Goal: Transaction & Acquisition: Purchase product/service

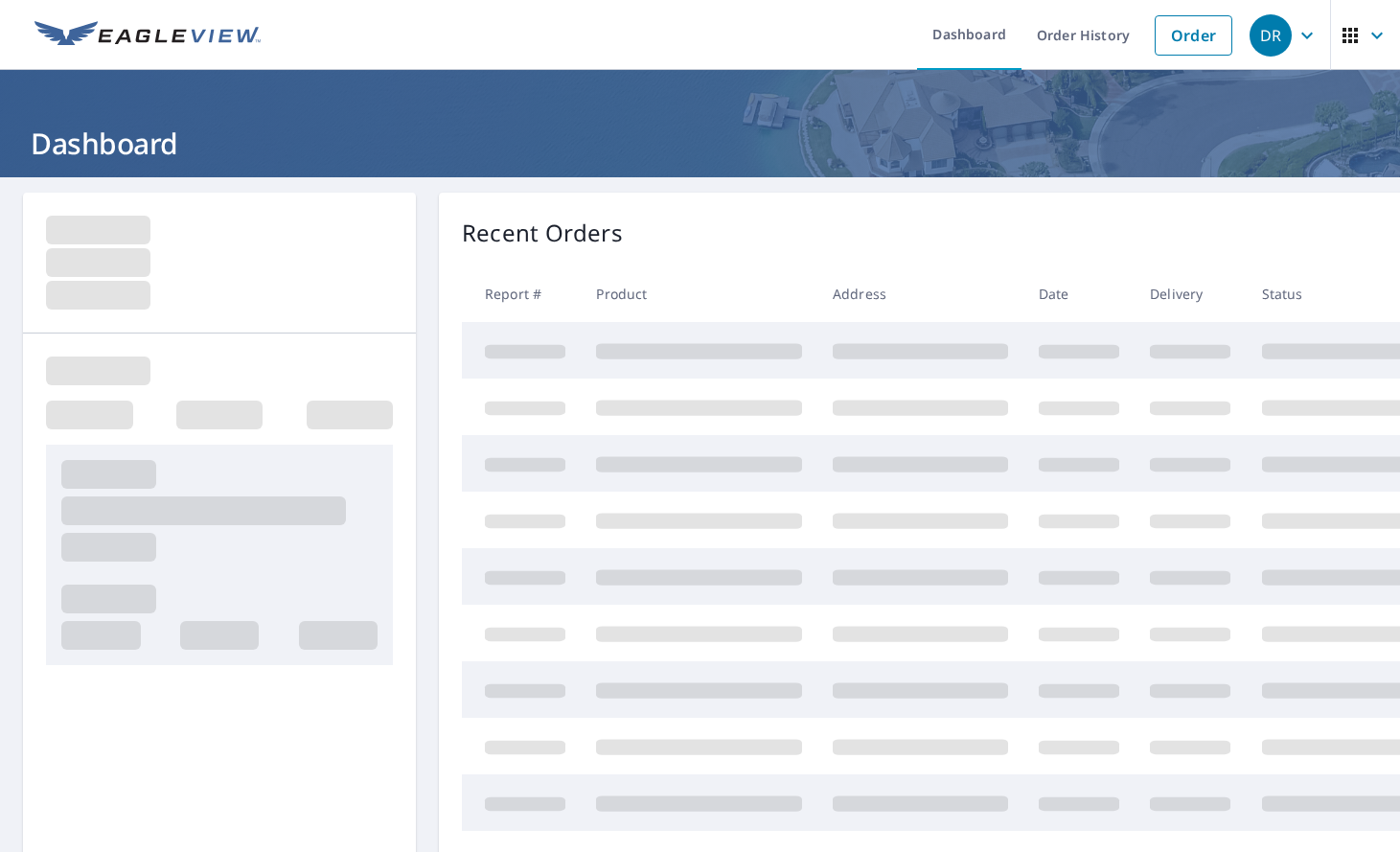
click at [1176, 40] on link "Order" at bounding box center [1193, 35] width 78 height 40
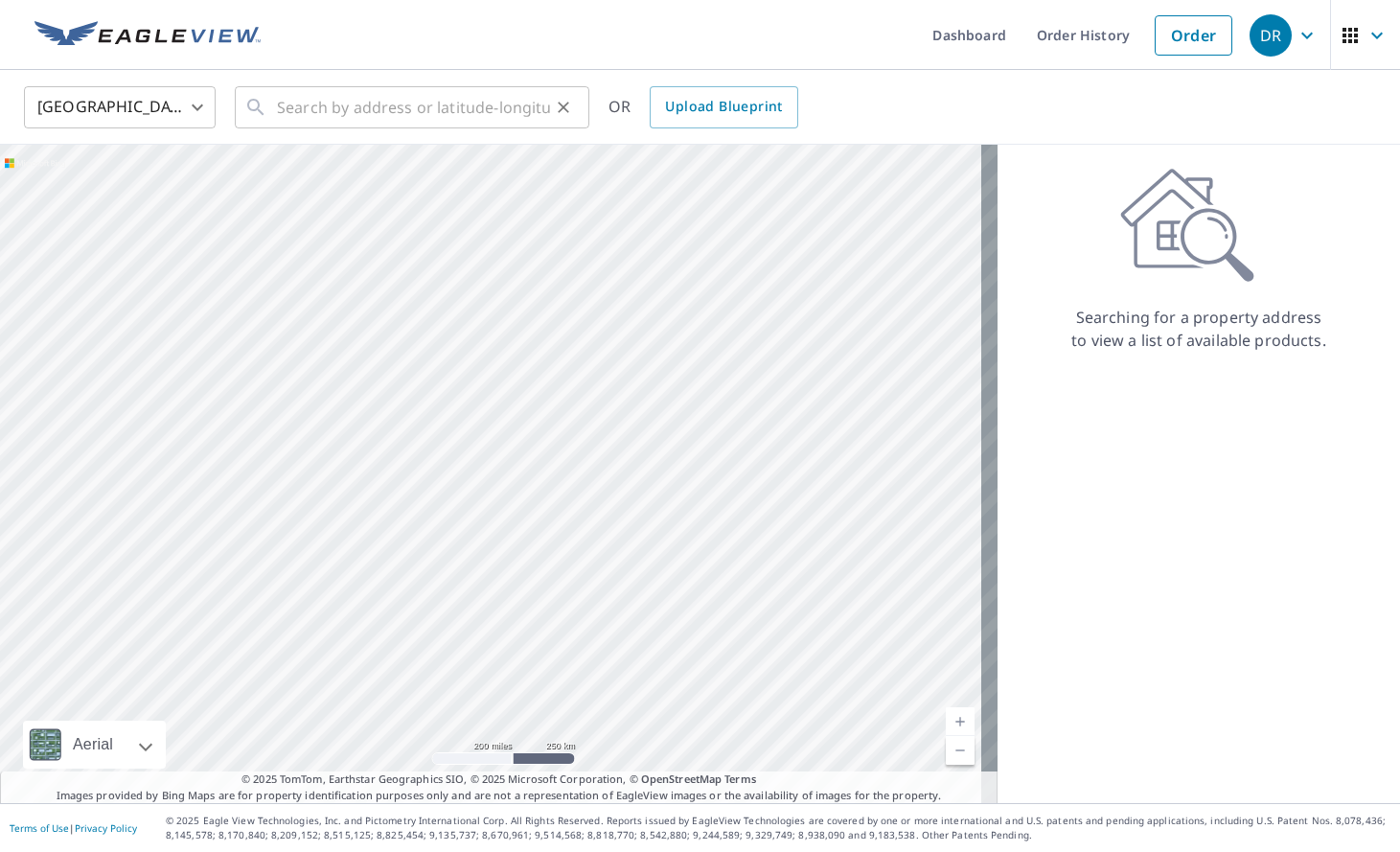
click at [268, 107] on div "​" at bounding box center [412, 107] width 355 height 42
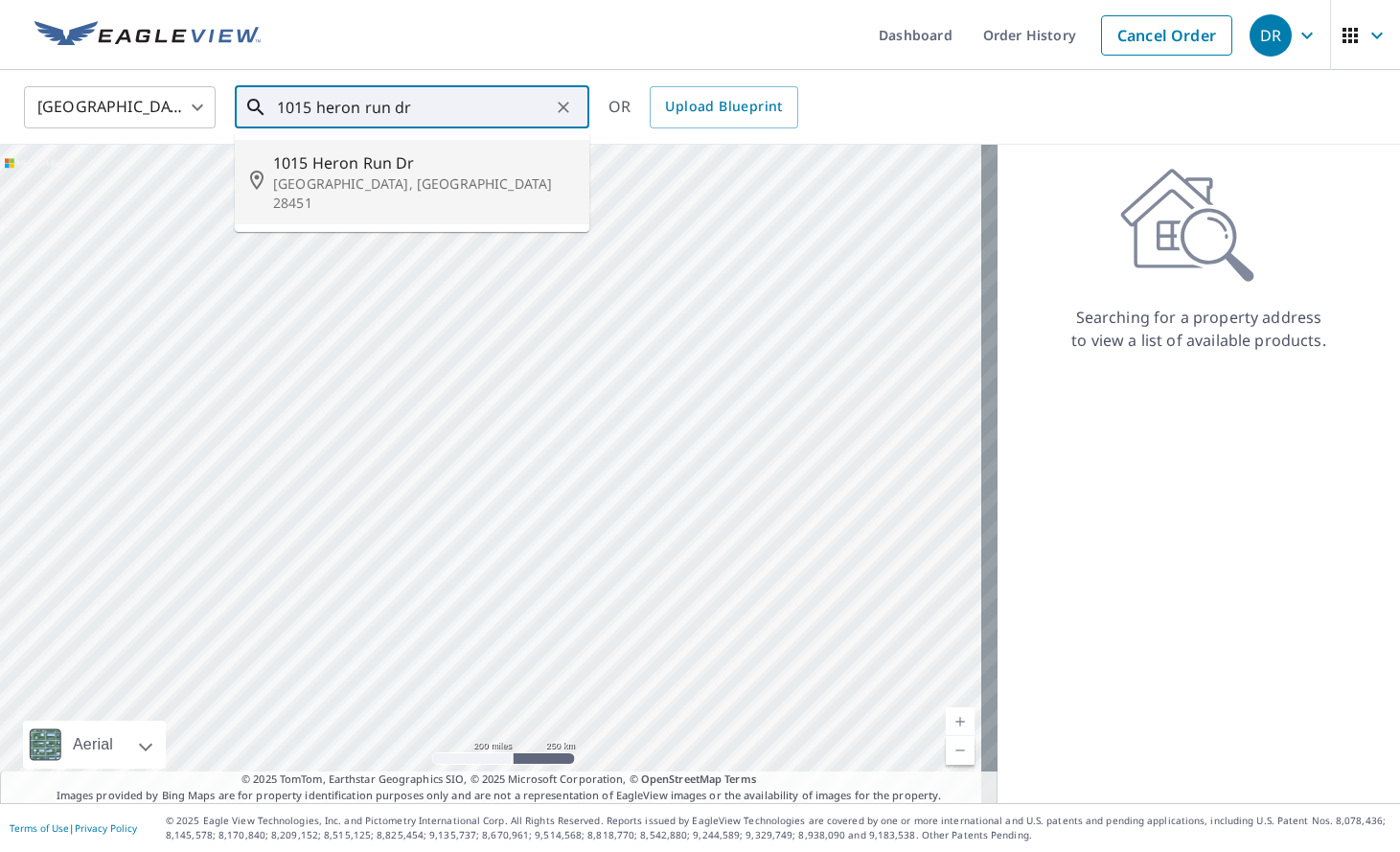
click at [391, 173] on span "1015 Heron Run Dr" at bounding box center [423, 163] width 301 height 23
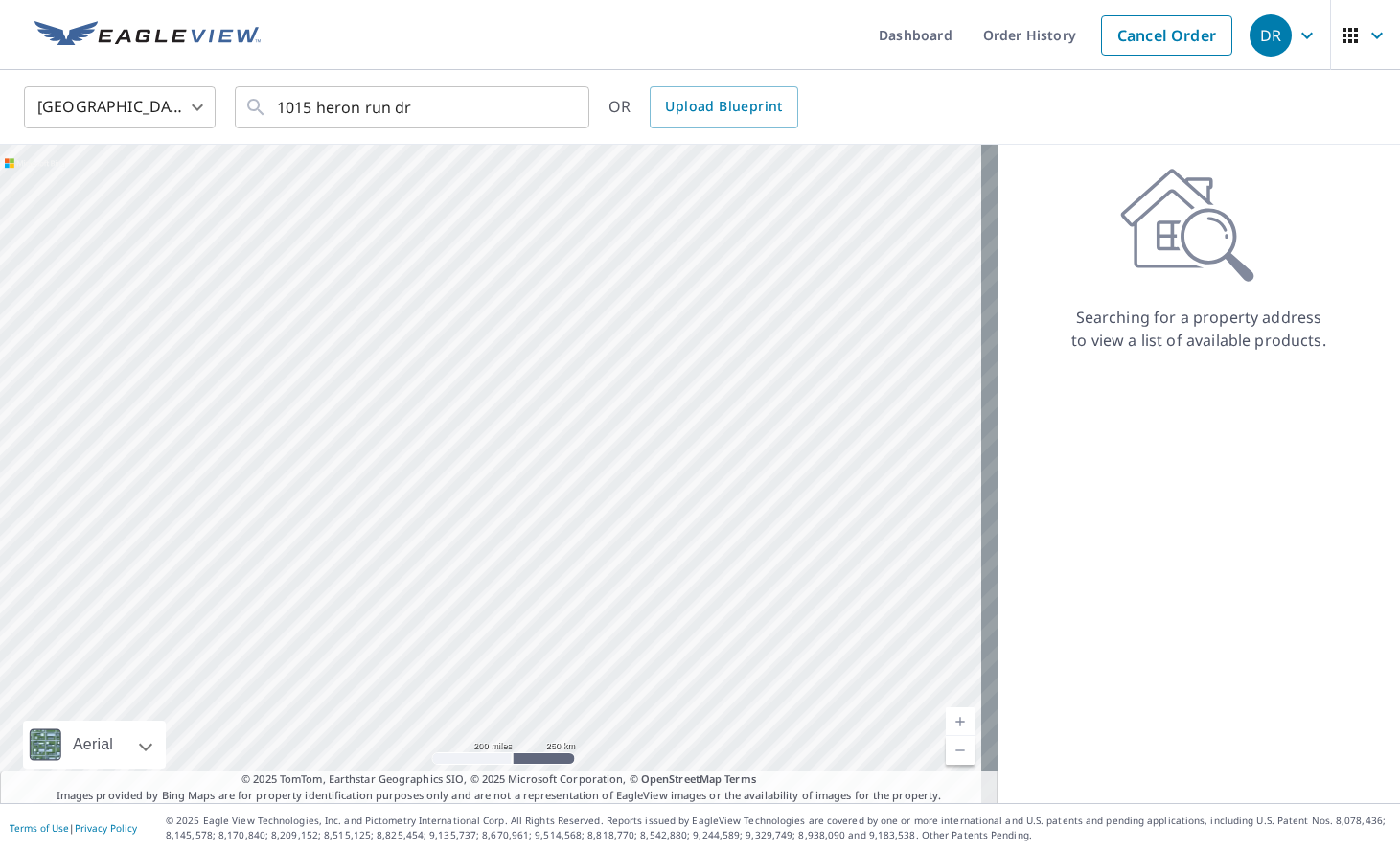
type input "1015 Heron Run [PERSON_NAME], [GEOGRAPHIC_DATA]"
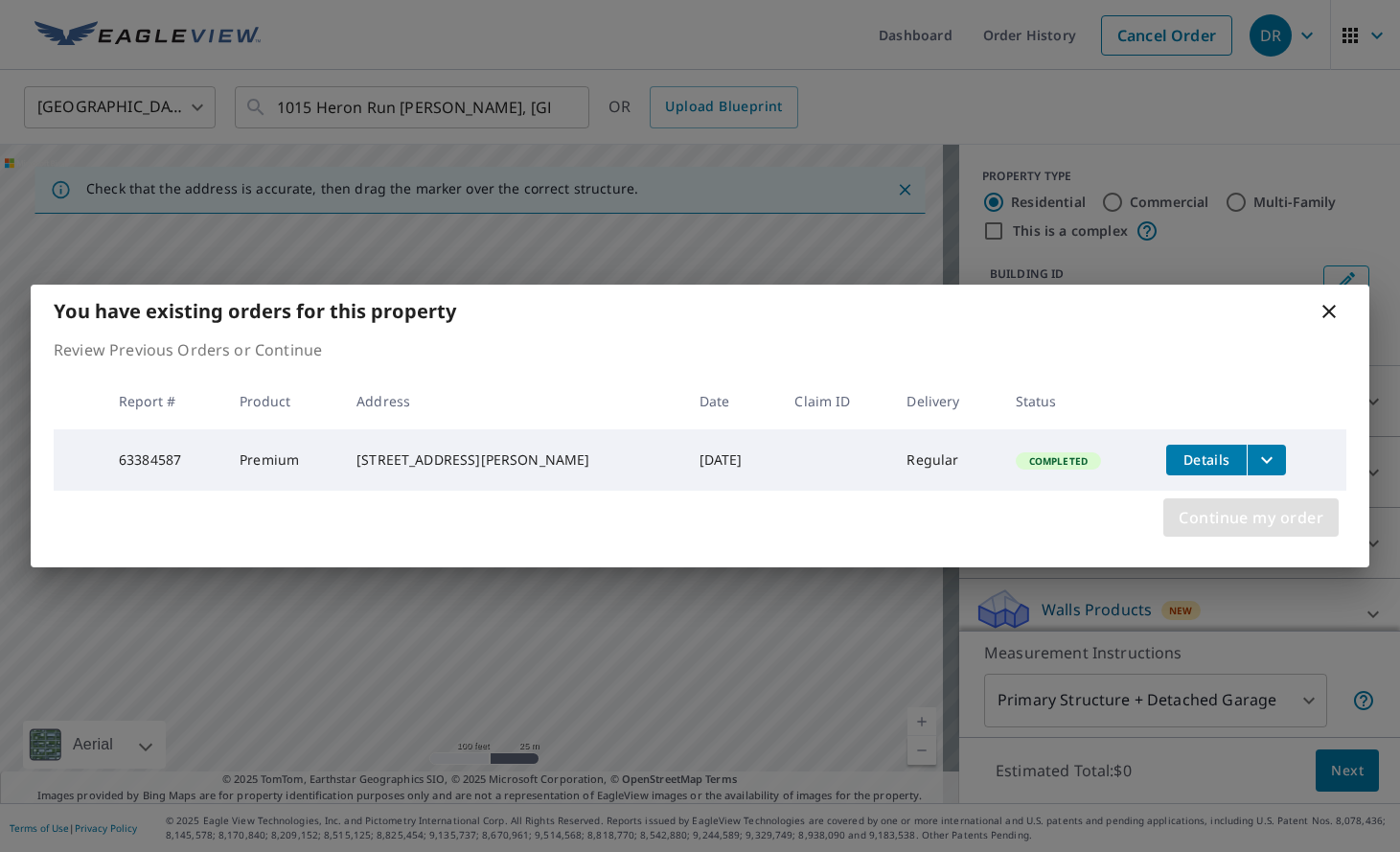
click at [1293, 518] on span "Continue my order" at bounding box center [1251, 517] width 145 height 27
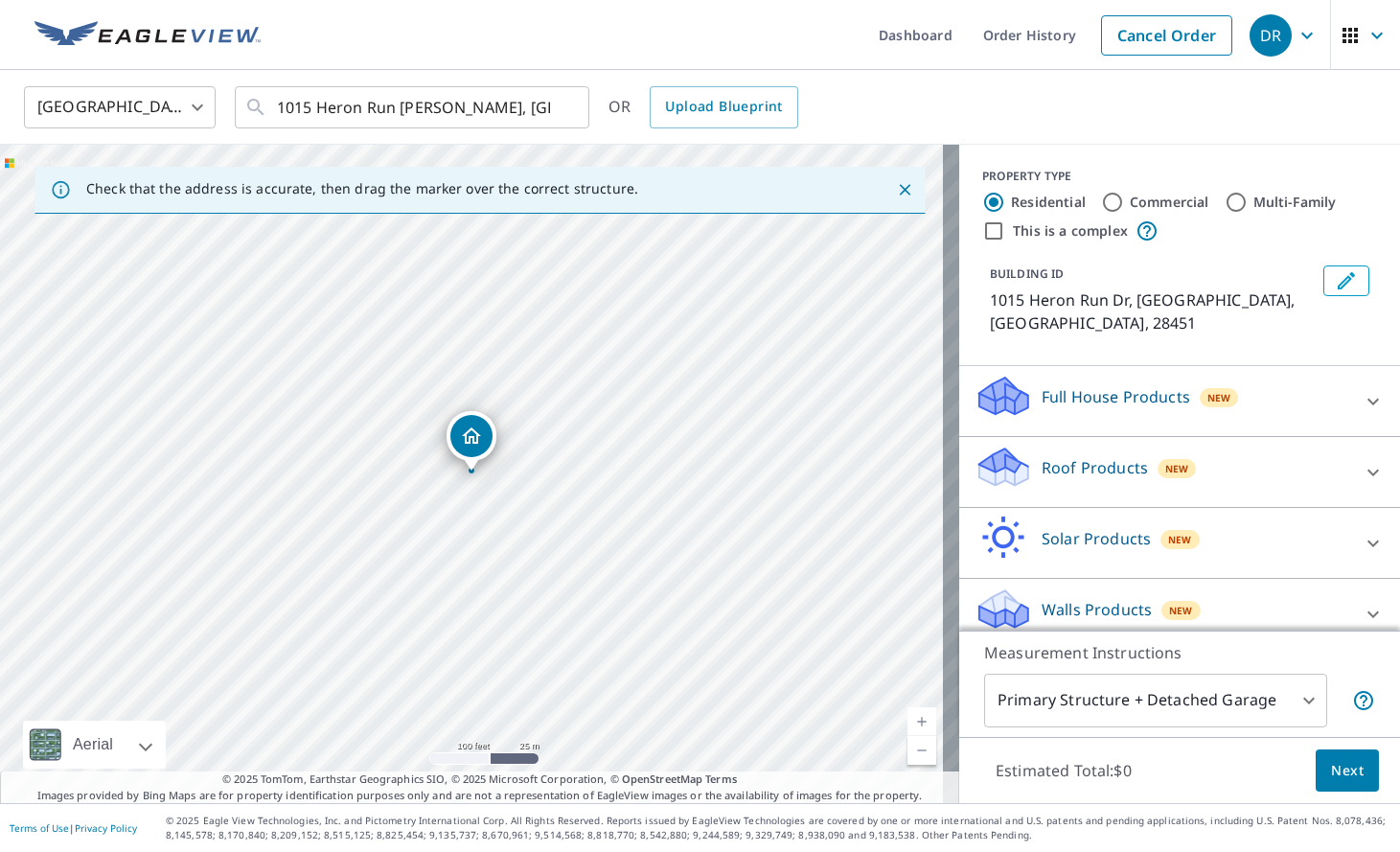
click at [1011, 463] on icon at bounding box center [1003, 474] width 49 height 23
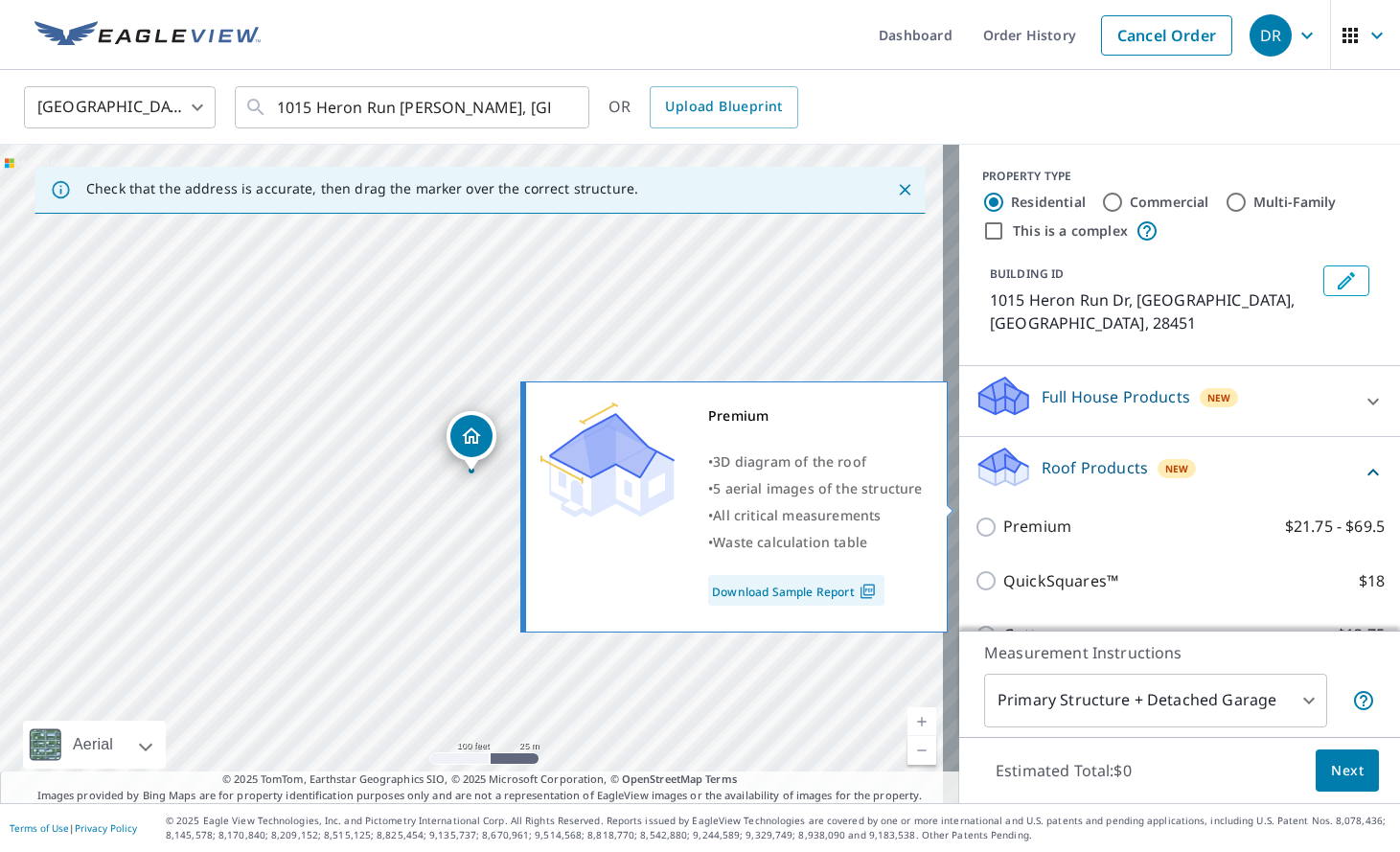
click at [1003, 514] on p "Premium" at bounding box center [1038, 526] width 68 height 24
click at [1002, 515] on input "Premium $21.75 - $69.5" at bounding box center [990, 527] width 29 height 23
checkbox input "true"
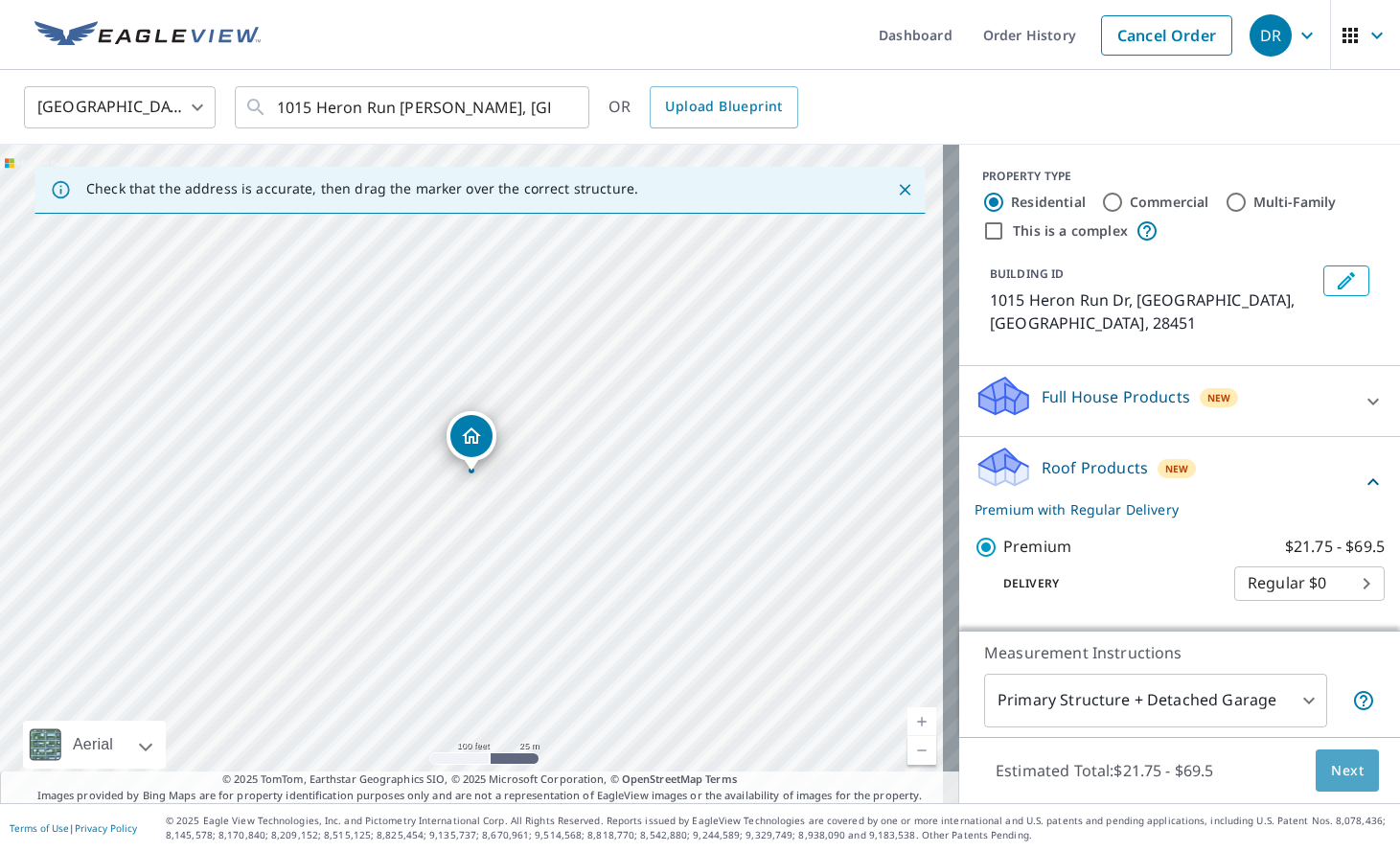
click at [1331, 759] on span "Next" at bounding box center [1346, 770] width 32 height 24
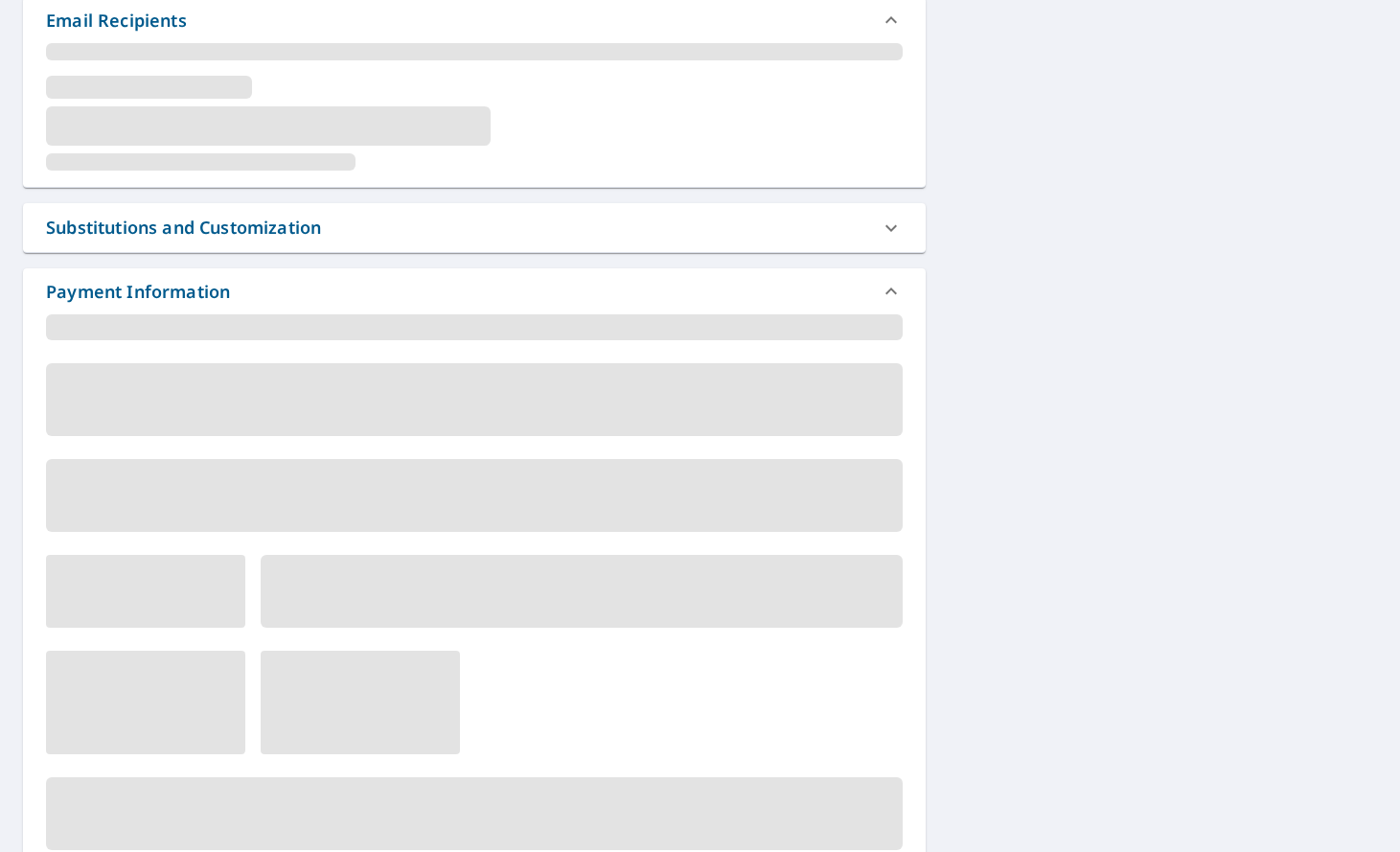
scroll to position [368, 0]
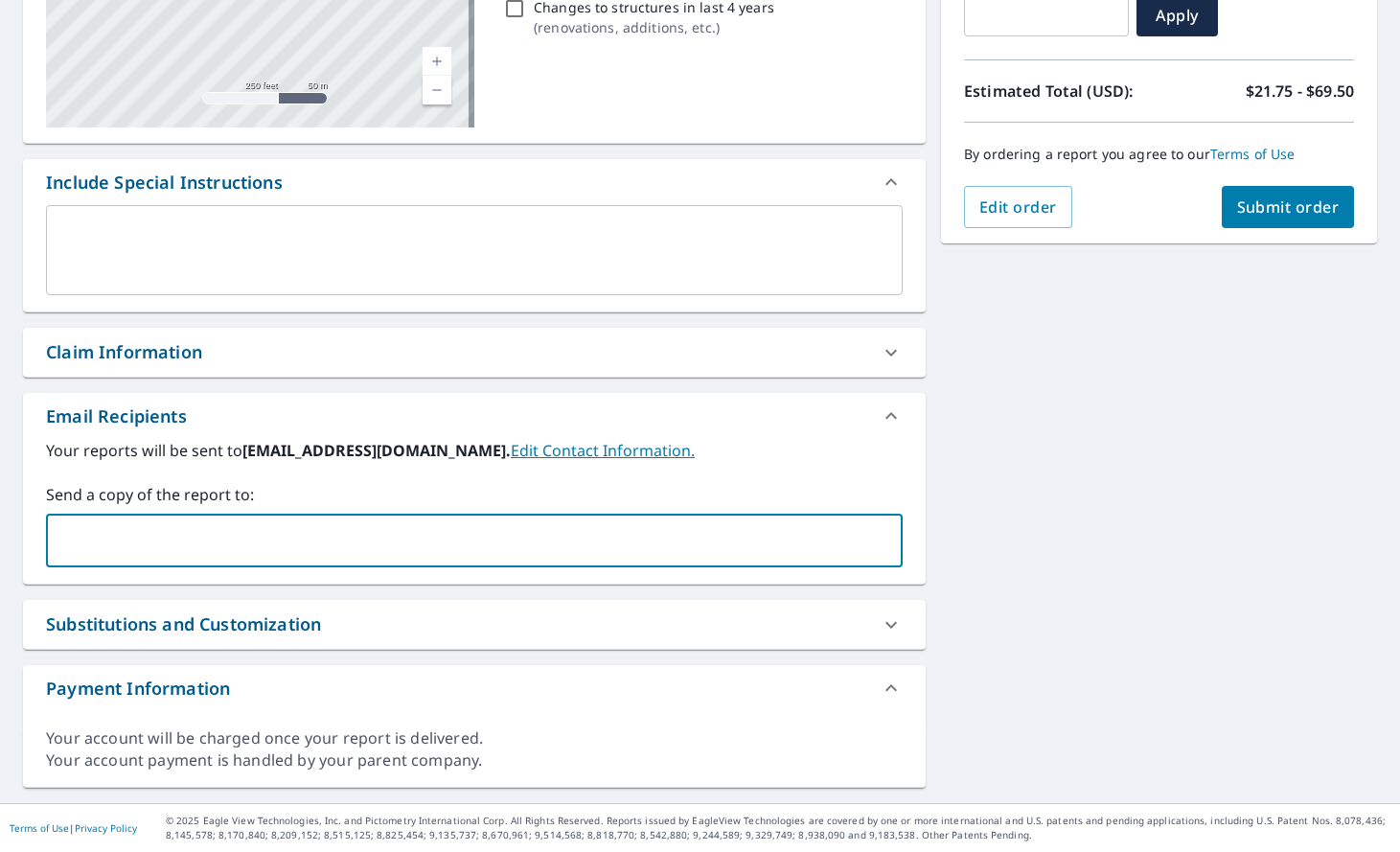
click at [337, 543] on input "text" at bounding box center [460, 539] width 811 height 36
paste input "[EMAIL_ADDRESS][DOMAIN_NAME]"
type input "[EMAIL_ADDRESS][DOMAIN_NAME]"
click at [1249, 208] on span "Submit order" at bounding box center [1288, 207] width 102 height 21
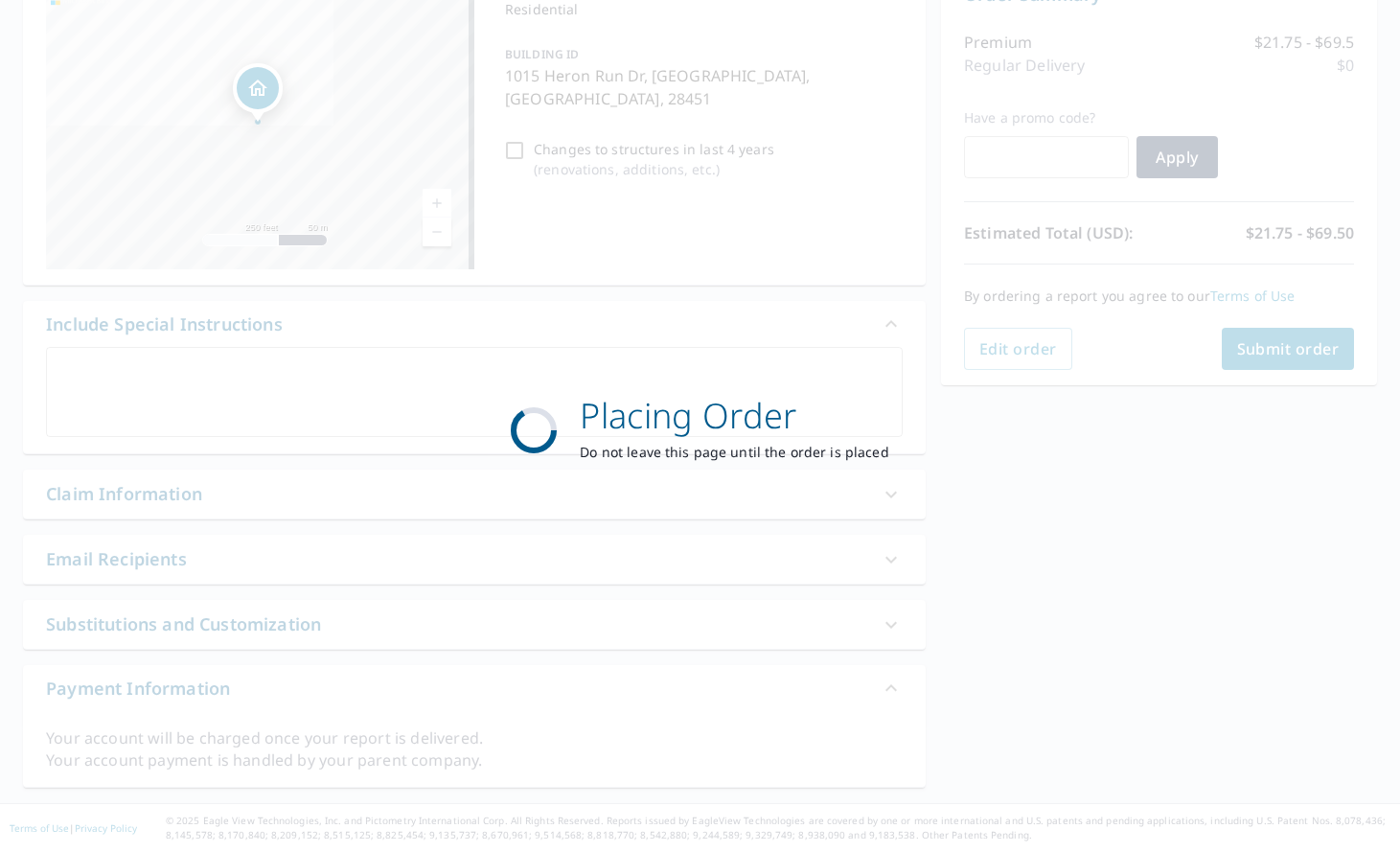
scroll to position [226, 0]
